Goal: Information Seeking & Learning: Learn about a topic

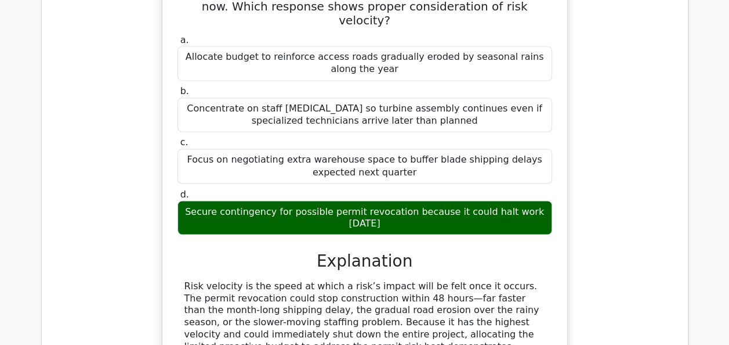
scroll to position [14073, 0]
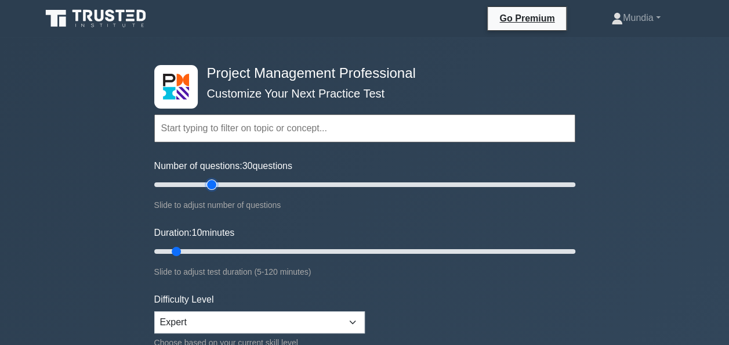
click at [207, 183] on input "Number of questions: 30 questions" at bounding box center [364, 185] width 421 height 14
click at [197, 182] on input "Number of questions: 25 questions" at bounding box center [364, 185] width 421 height 14
type input "20"
click at [190, 184] on input "Number of questions: 20 questions" at bounding box center [364, 185] width 421 height 14
click at [201, 248] on input "Duration: 15 minutes" at bounding box center [364, 251] width 421 height 14
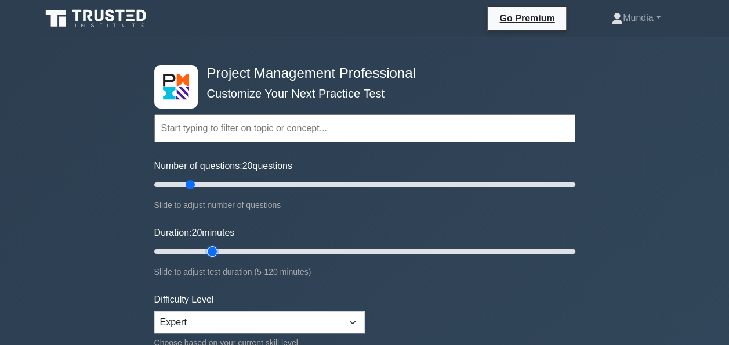
click at [211, 249] on input "Duration: 20 minutes" at bounding box center [364, 251] width 421 height 14
click at [231, 249] on input "Duration: 25 minutes" at bounding box center [364, 251] width 421 height 14
click at [223, 249] on input "Duration: 25 minutes" at bounding box center [364, 251] width 421 height 14
click at [220, 249] on input "Duration: 20 minutes" at bounding box center [364, 251] width 421 height 14
drag, startPoint x: 213, startPoint y: 249, endPoint x: 240, endPoint y: 249, distance: 27.3
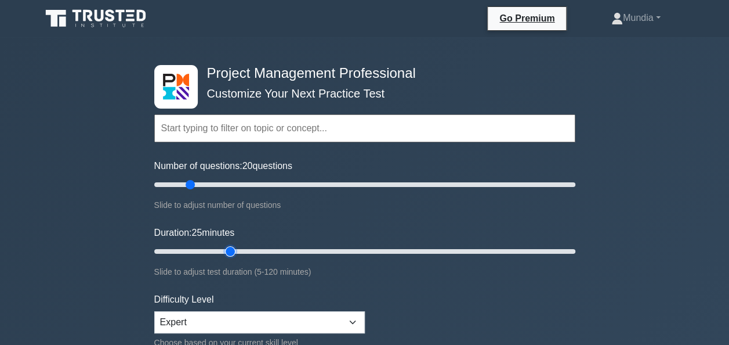
drag, startPoint x: 240, startPoint y: 249, endPoint x: 229, endPoint y: 251, distance: 11.7
type input "25"
click at [229, 251] on input "Duration: 25 minutes" at bounding box center [364, 251] width 421 height 14
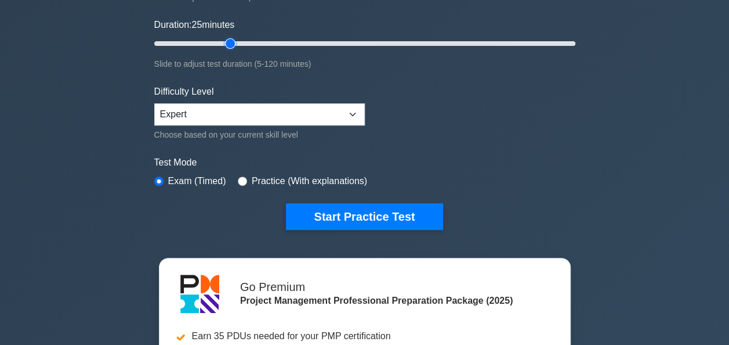
scroll to position [209, 0]
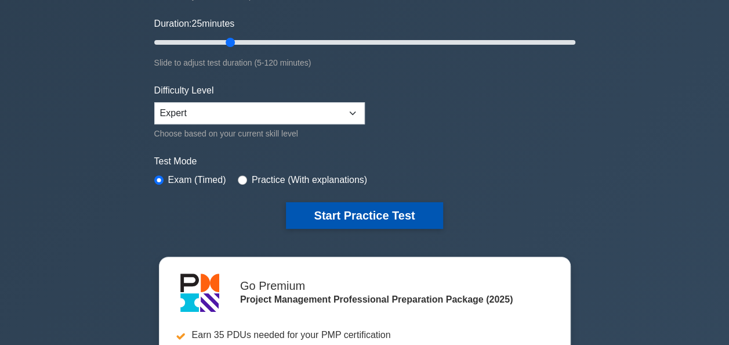
click at [411, 217] on button "Start Practice Test" at bounding box center [364, 215] width 157 height 27
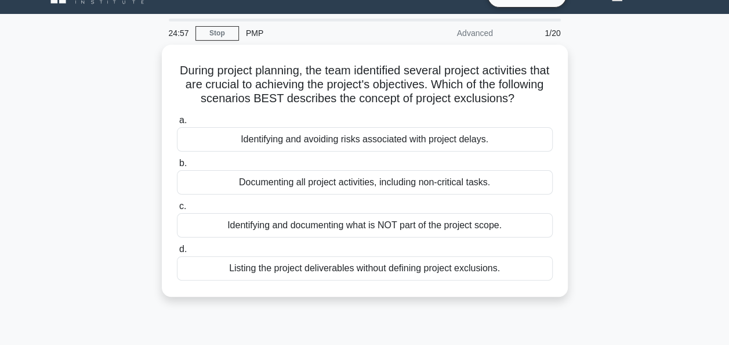
scroll to position [46, 0]
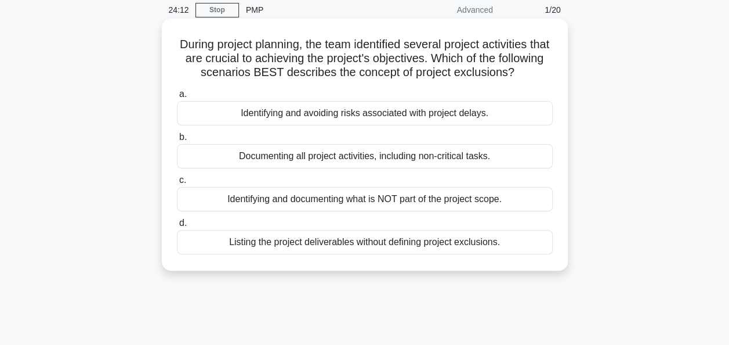
click at [384, 211] on div "Identifying and documenting what is NOT part of the project scope." at bounding box center [365, 199] width 376 height 24
click at [177, 184] on input "c. Identifying and documenting what is NOT part of the project scope." at bounding box center [177, 180] width 0 height 8
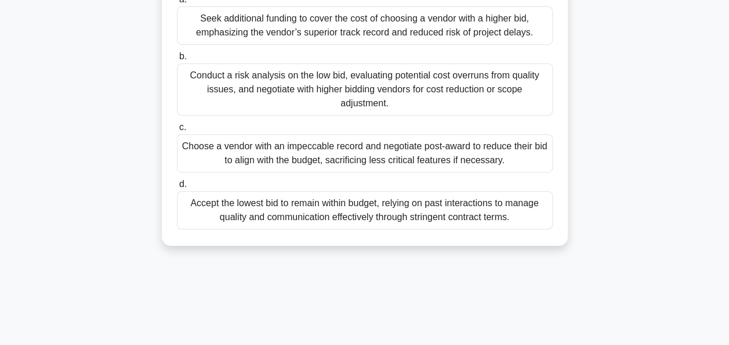
scroll to position [278, 0]
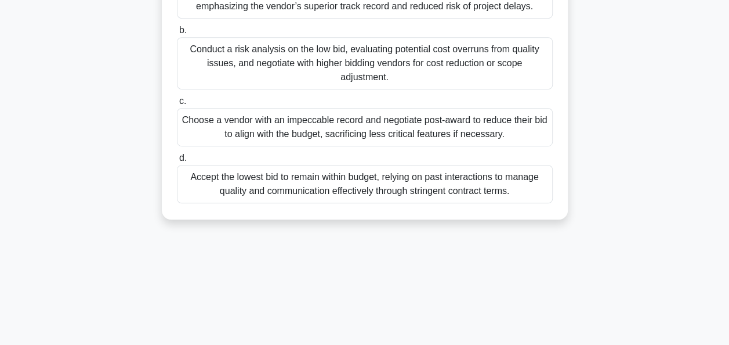
click at [352, 126] on div "Choose a vendor with an impeccable record and negotiate post-award to reduce th…" at bounding box center [365, 127] width 376 height 38
click at [177, 105] on input "c. Choose a vendor with an impeccable record and negotiate post-award to reduce…" at bounding box center [177, 101] width 0 height 8
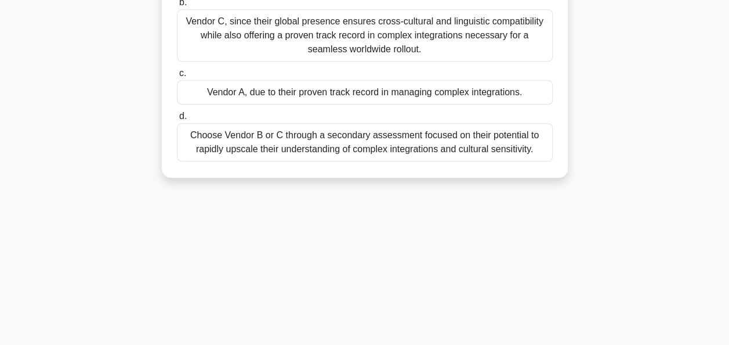
click at [310, 29] on div "Vendor C, since their global presence ensures cross-cultural and linguistic com…" at bounding box center [365, 35] width 376 height 52
click at [177, 6] on input "b. Vendor C, since their global presence ensures cross-cultural and linguistic …" at bounding box center [177, 3] width 0 height 8
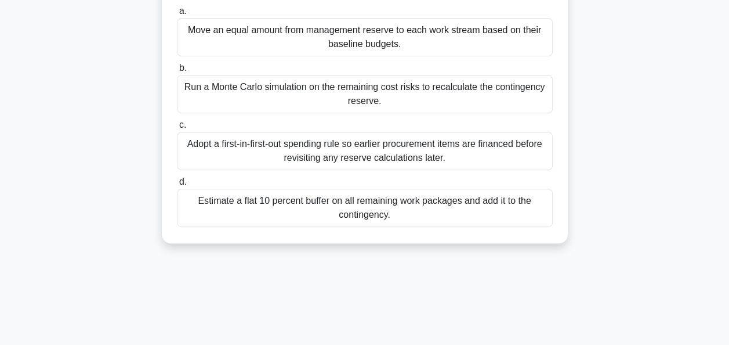
scroll to position [186, 0]
click at [330, 86] on div "Run a Monte Carlo simulation on the remaining cost risks to recalculate the con…" at bounding box center [365, 93] width 376 height 38
click at [177, 71] on input "b. Run a Monte Carlo simulation on the remaining cost risks to recalculate the …" at bounding box center [177, 68] width 0 height 8
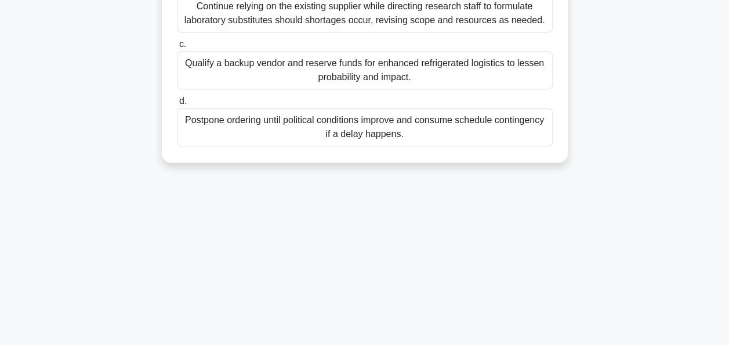
scroll to position [255, 0]
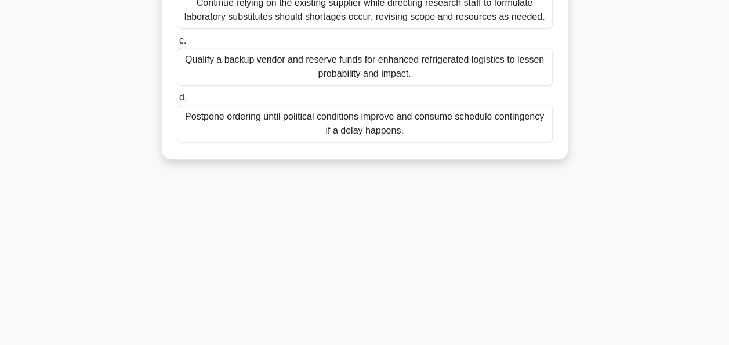
click at [354, 61] on div "Qualify a backup vendor and reserve funds for enhanced refrigerated logistics t…" at bounding box center [365, 67] width 376 height 38
click at [177, 45] on input "c. Qualify a backup vendor and reserve funds for enhanced refrigerated logistic…" at bounding box center [177, 41] width 0 height 8
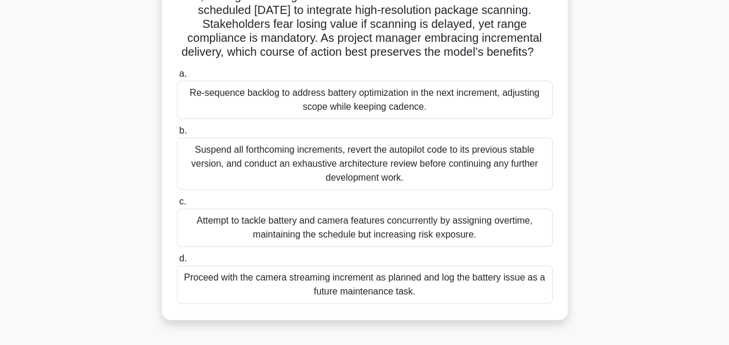
scroll to position [116, 0]
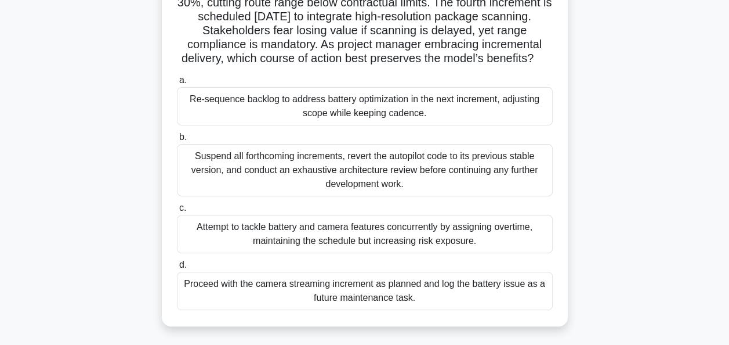
click at [357, 119] on div "Re-sequence backlog to address battery optimization in the next increment, adju…" at bounding box center [365, 106] width 376 height 38
click at [177, 84] on input "a. Re-sequence backlog to address battery optimization in the next increment, a…" at bounding box center [177, 81] width 0 height 8
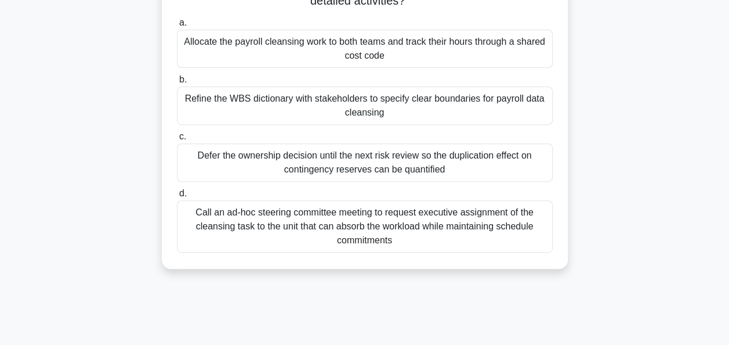
scroll to position [186, 0]
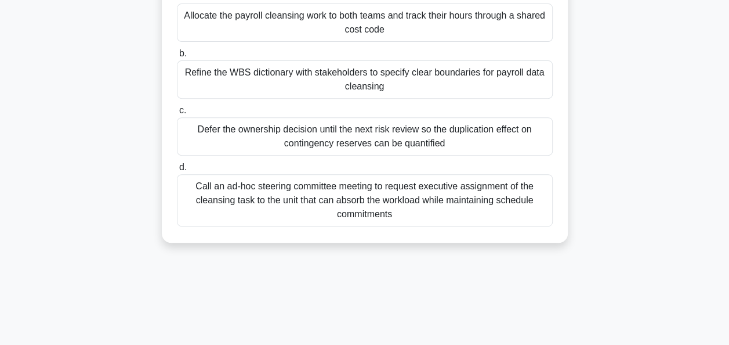
click at [363, 79] on div "Refine the WBS dictionary with stakeholders to specify clear boundaries for pay…" at bounding box center [365, 79] width 376 height 38
click at [177, 57] on input "b. Refine the WBS dictionary with stakeholders to specify clear boundaries for …" at bounding box center [177, 54] width 0 height 8
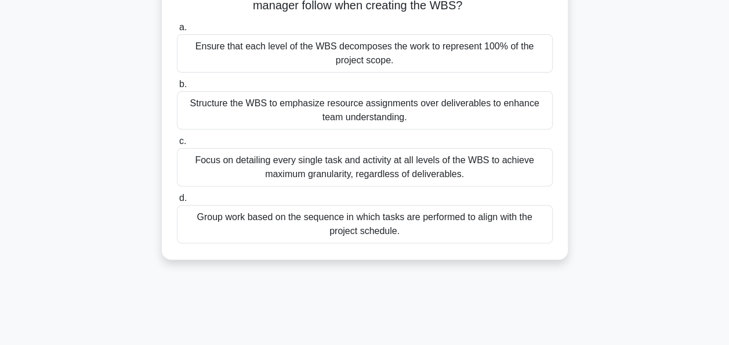
scroll to position [93, 0]
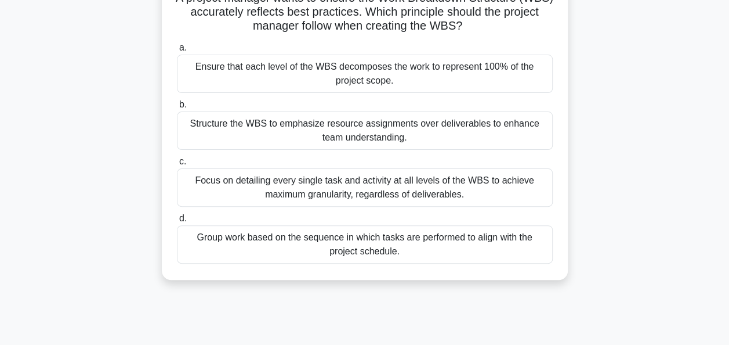
click at [396, 72] on div "Ensure that each level of the WBS decomposes the work to represent 100% of the …" at bounding box center [365, 74] width 376 height 38
click at [177, 52] on input "a. Ensure that each level of the WBS decomposes the work to represent 100% of t…" at bounding box center [177, 48] width 0 height 8
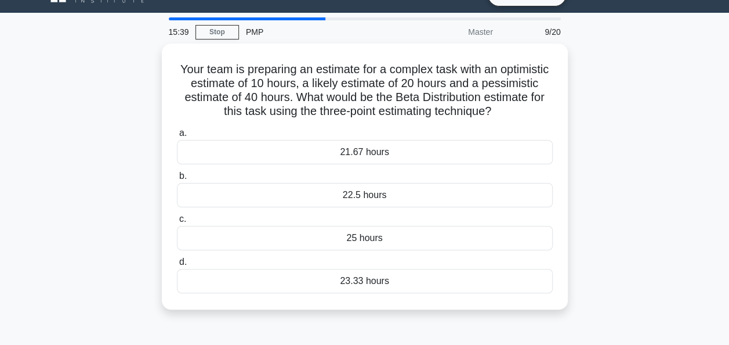
scroll to position [0, 0]
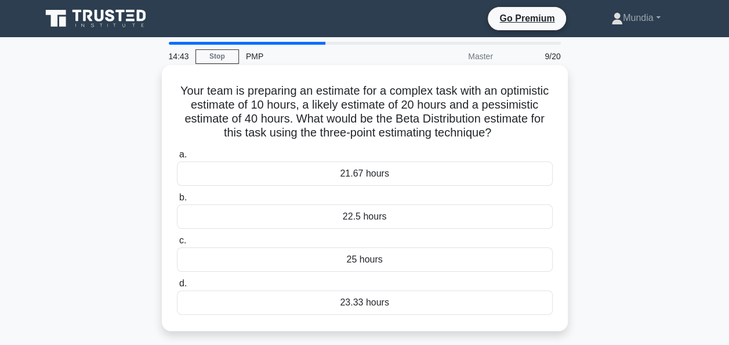
click at [375, 175] on div "21.67 hours" at bounding box center [365, 173] width 376 height 24
click at [177, 158] on input "a. 21.67 hours" at bounding box center [177, 155] width 0 height 8
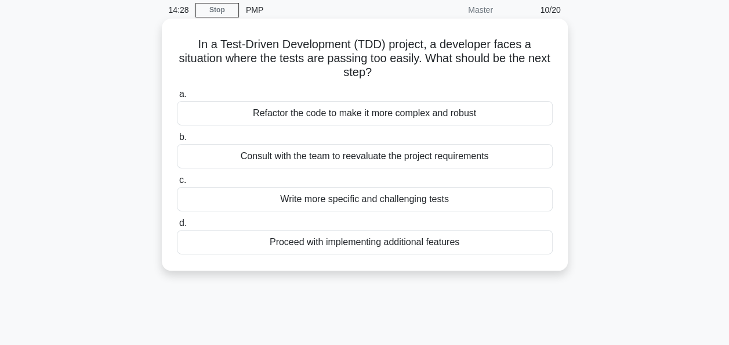
scroll to position [70, 0]
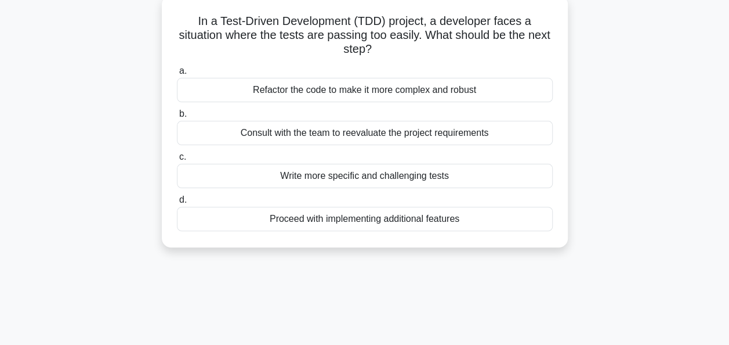
click at [345, 138] on div "Consult with the team to reevaluate the project requirements" at bounding box center [365, 133] width 376 height 24
click at [177, 118] on input "b. Consult with the team to reevaluate the project requirements" at bounding box center [177, 114] width 0 height 8
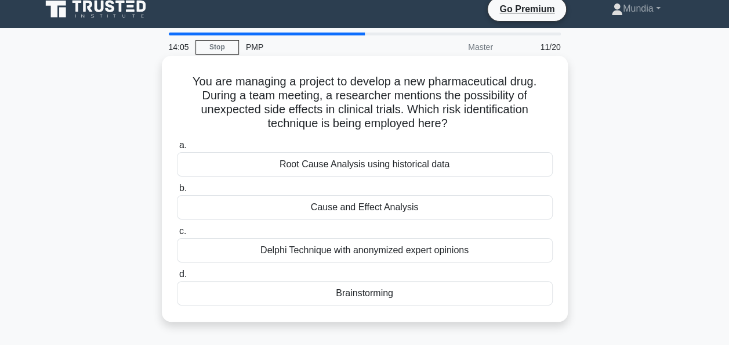
scroll to position [0, 0]
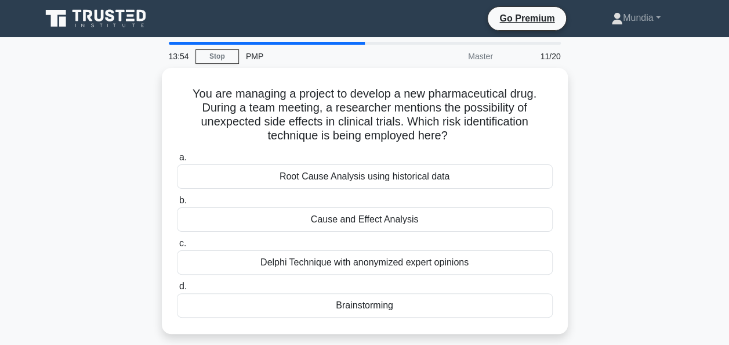
click at [354, 44] on div at bounding box center [267, 43] width 196 height 3
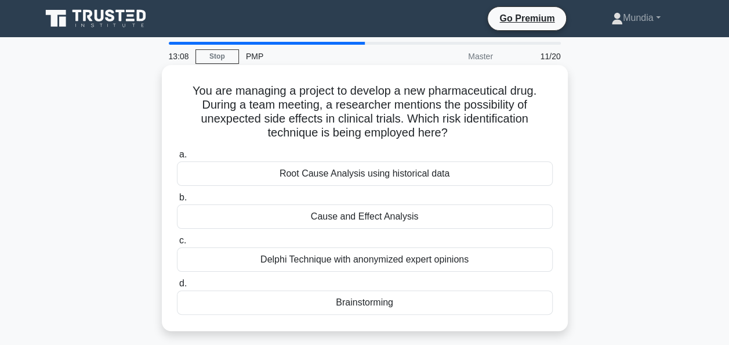
click at [356, 219] on div "Cause and Effect Analysis" at bounding box center [365, 216] width 376 height 24
click at [177, 201] on input "b. Cause and Effect Analysis" at bounding box center [177, 198] width 0 height 8
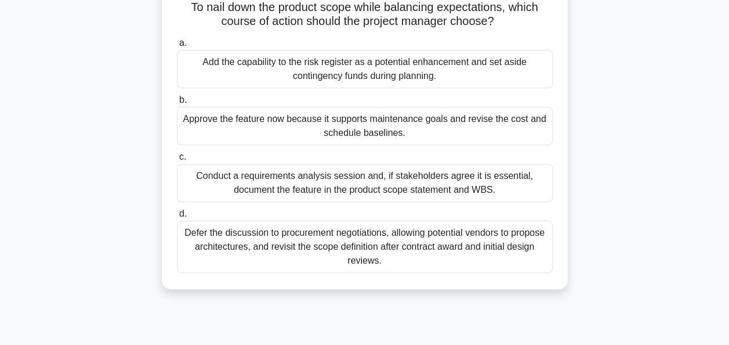
scroll to position [162, 0]
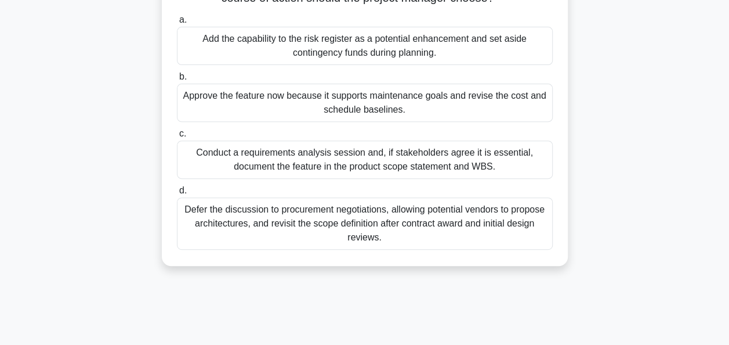
click at [377, 174] on div "Conduct a requirements analysis session and, if stakeholders agree it is essent…" at bounding box center [365, 159] width 376 height 38
click at [177, 138] on input "c. Conduct a requirements analysis session and, if stakeholders agree it is ess…" at bounding box center [177, 134] width 0 height 8
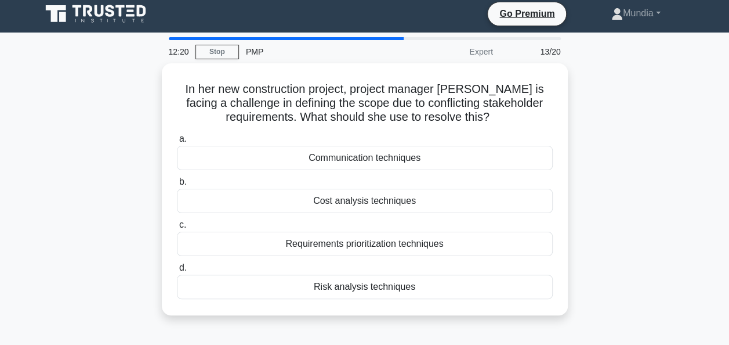
scroll to position [0, 0]
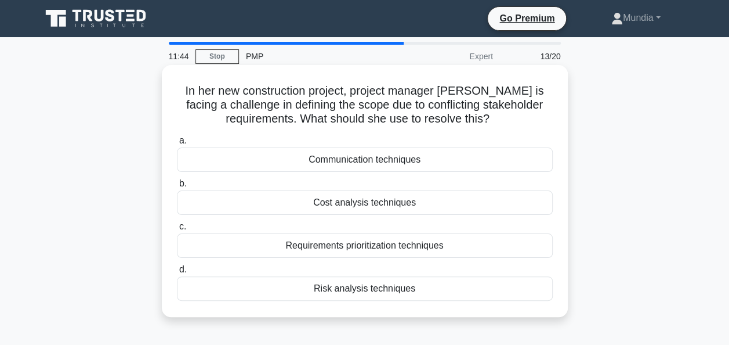
click at [368, 243] on div "Requirements prioritization techniques" at bounding box center [365, 245] width 376 height 24
click at [177, 230] on input "c. Requirements prioritization techniques" at bounding box center [177, 227] width 0 height 8
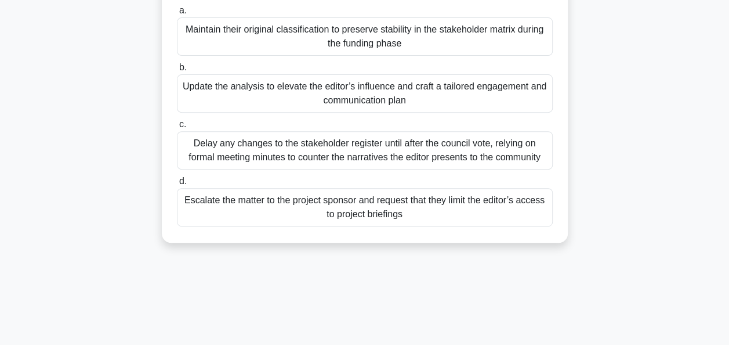
scroll to position [209, 0]
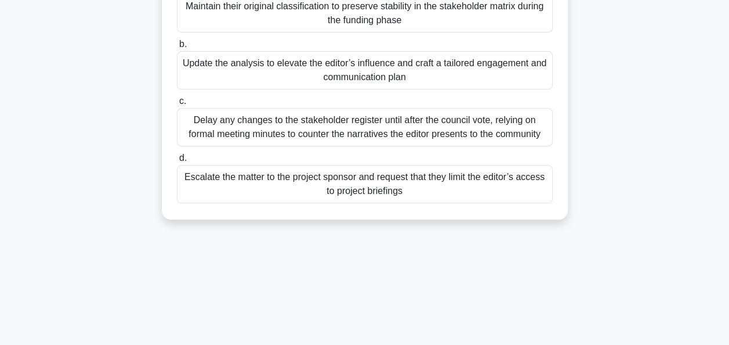
click at [401, 66] on div "Update the analysis to elevate the editor’s influence and craft a tailored enga…" at bounding box center [365, 70] width 376 height 38
click at [177, 48] on input "b. Update the analysis to elevate the editor’s influence and craft a tailored e…" at bounding box center [177, 45] width 0 height 8
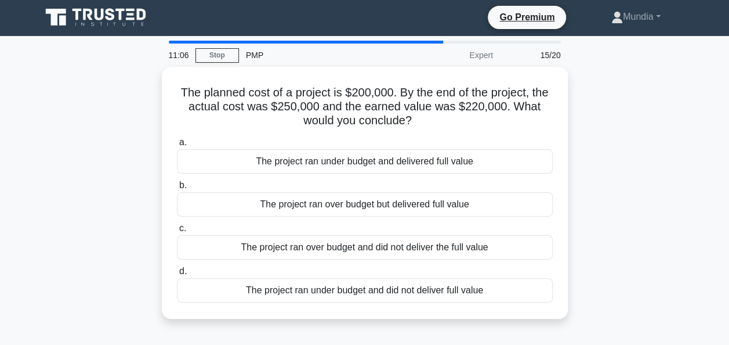
scroll to position [0, 0]
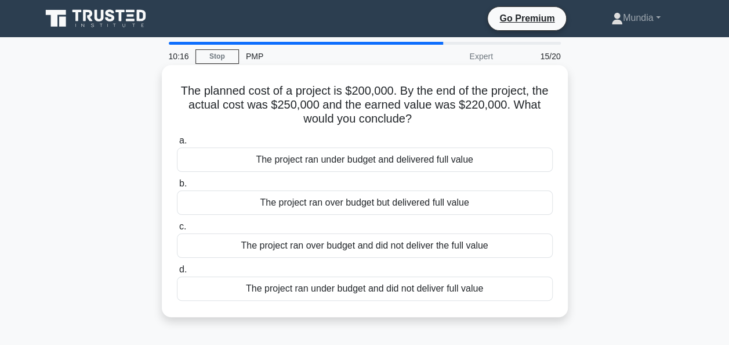
click at [388, 251] on div "The project ran over budget and did not deliver the full value" at bounding box center [365, 245] width 376 height 24
click at [177, 230] on input "c. The project ran over budget and did not deliver the full value" at bounding box center [177, 227] width 0 height 8
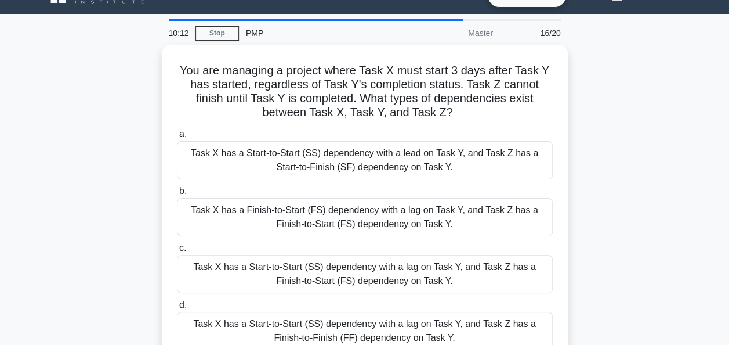
scroll to position [46, 0]
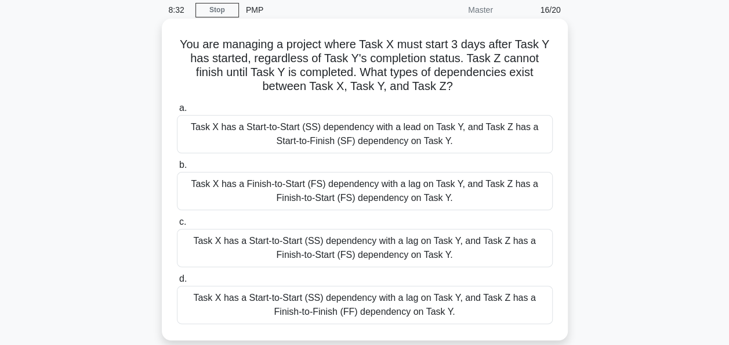
click at [399, 313] on div "Task X has a Start-to-Start (SS) dependency with a lag on Task Y, and Task Z ha…" at bounding box center [365, 304] width 376 height 38
click at [177, 283] on input "d. Task X has a Start-to-Start (SS) dependency with a lag on Task Y, and Task Z…" at bounding box center [177, 279] width 0 height 8
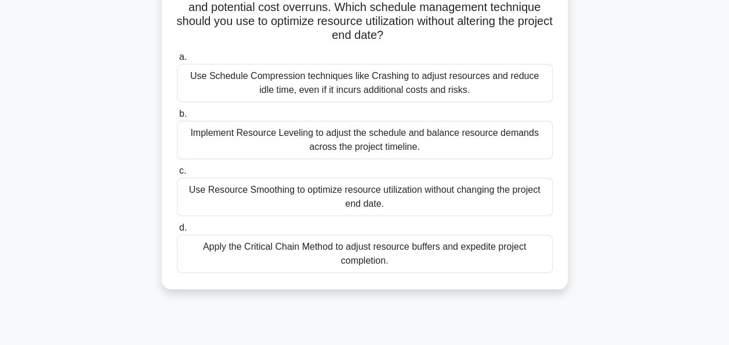
scroll to position [162, 0]
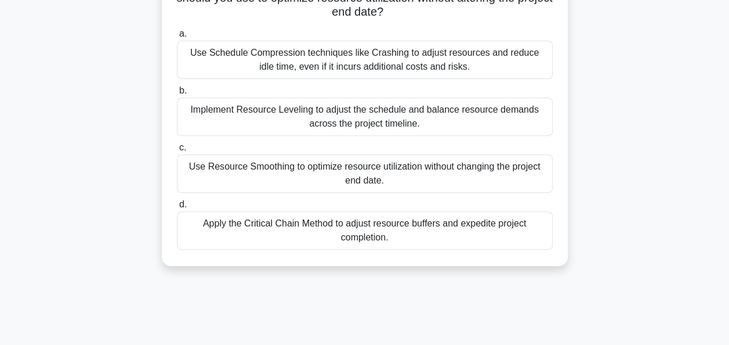
click at [360, 117] on div "Implement Resource Leveling to adjust the schedule and balance resource demands…" at bounding box center [365, 116] width 376 height 38
click at [177, 95] on input "b. Implement Resource Leveling to adjust the schedule and balance resource dema…" at bounding box center [177, 91] width 0 height 8
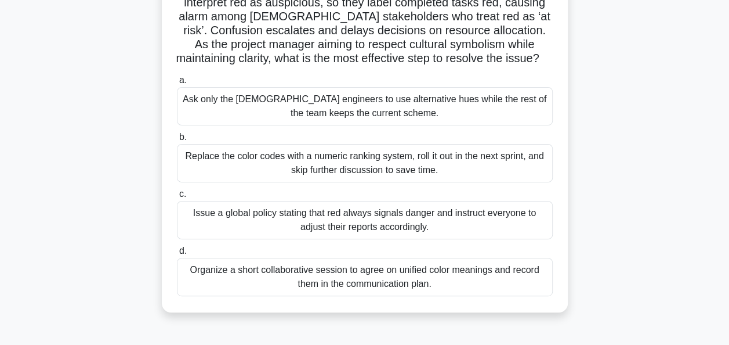
scroll to position [139, 0]
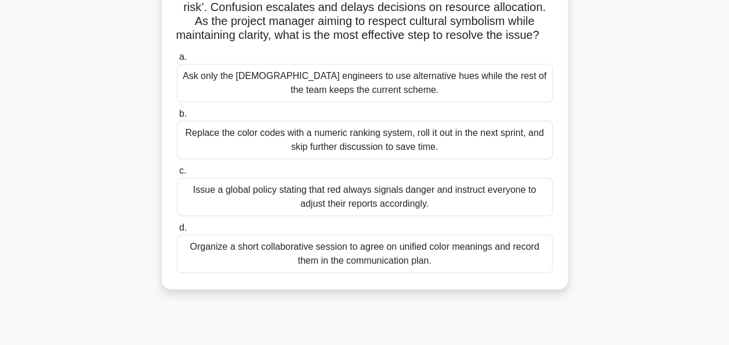
click at [345, 252] on div "Organize a short collaborative session to agree on unified color meanings and r…" at bounding box center [365, 253] width 376 height 38
click at [177, 231] on input "d. Organize a short collaborative session to agree on unified color meanings an…" at bounding box center [177, 228] width 0 height 8
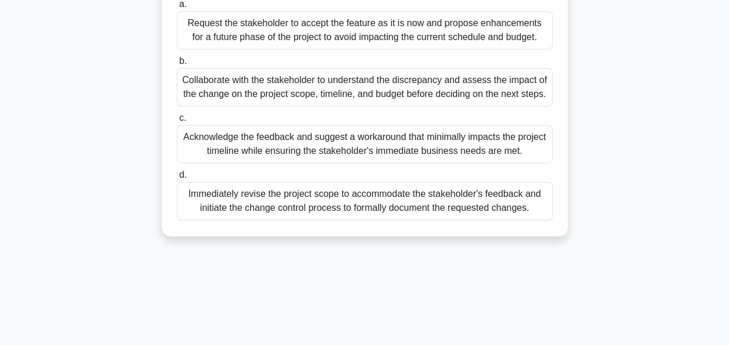
scroll to position [282, 0]
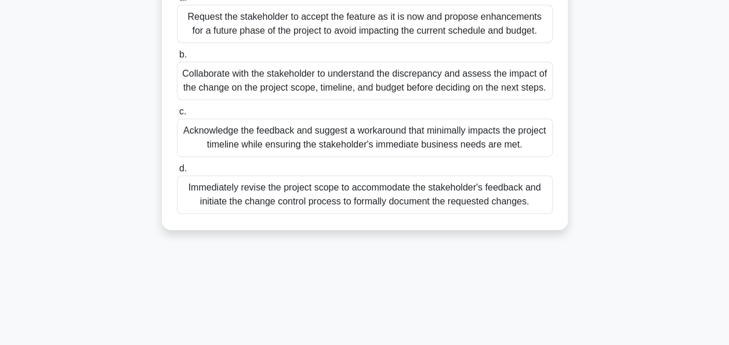
click at [314, 81] on div "Collaborate with the stakeholder to understand the discrepancy and assess the i…" at bounding box center [365, 80] width 376 height 38
click at [177, 59] on input "b. Collaborate with the stakeholder to understand the discrepancy and assess th…" at bounding box center [177, 55] width 0 height 8
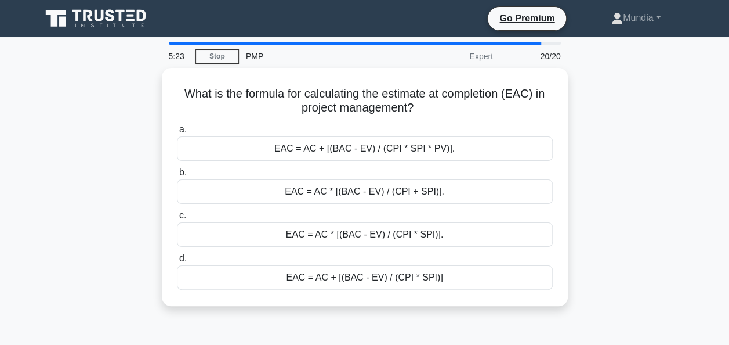
scroll to position [23, 0]
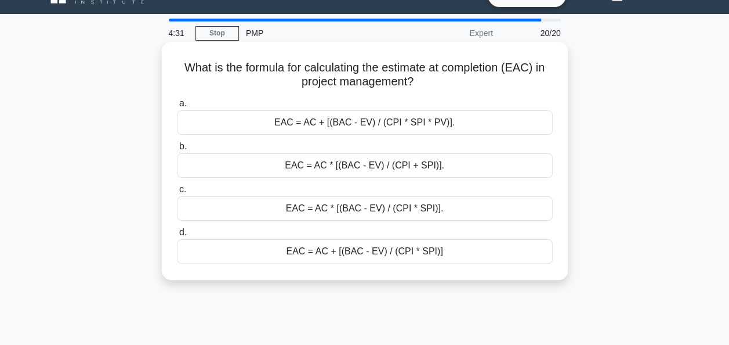
click at [376, 251] on div "EAC = AC + [(BAC - EV) / (CPI * SPI)]" at bounding box center [365, 251] width 376 height 24
click at [177, 236] on input "d. EAC = AC + [(BAC - EV) / (CPI * SPI)]" at bounding box center [177, 233] width 0 height 8
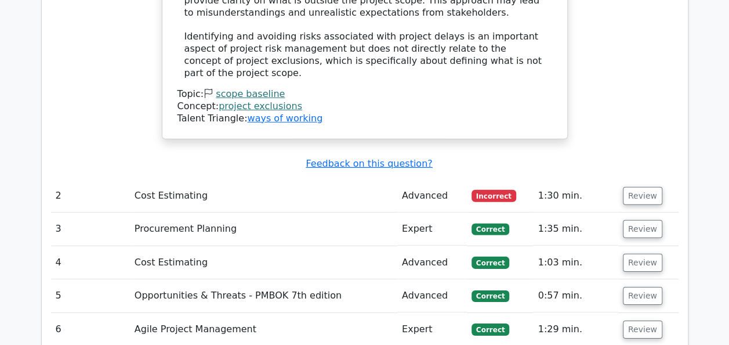
scroll to position [1671, 0]
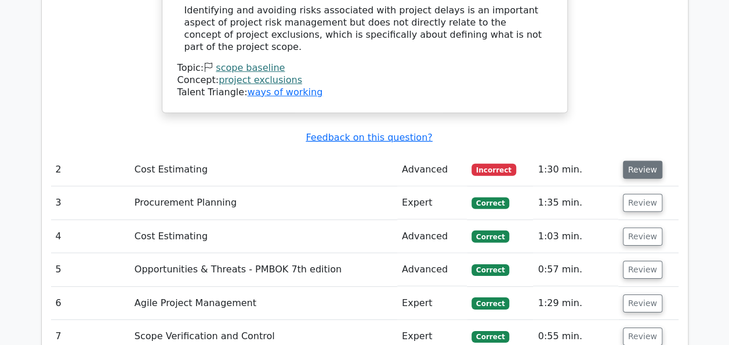
click at [638, 161] on button "Review" at bounding box center [642, 170] width 39 height 18
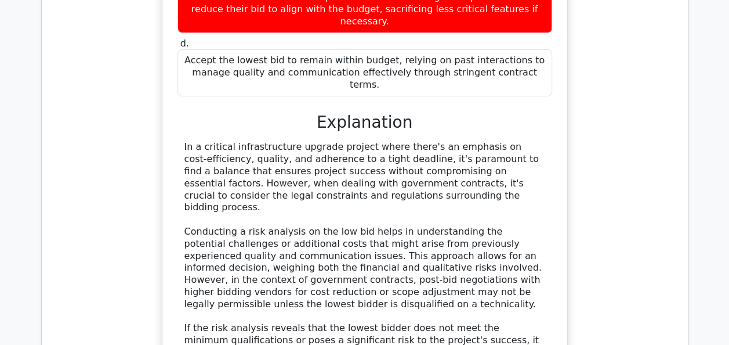
scroll to position [2228, 0]
